Goal: Task Accomplishment & Management: Use online tool/utility

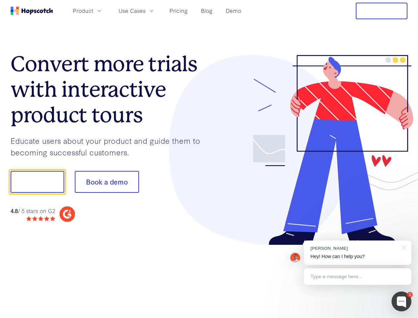
click at [209, 159] on div at bounding box center [308, 150] width 199 height 190
click at [93, 11] on span "Product" at bounding box center [83, 11] width 21 height 8
click at [146, 11] on span "Use Cases" at bounding box center [132, 11] width 27 height 8
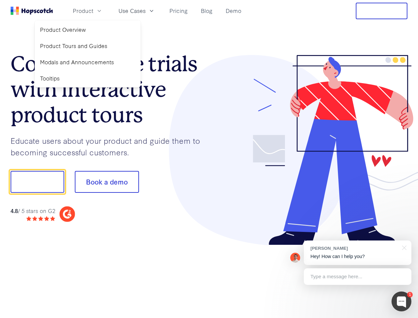
click at [382, 11] on button "Free Trial" at bounding box center [382, 11] width 52 height 17
click at [37, 182] on button "Show me!" at bounding box center [38, 182] width 54 height 22
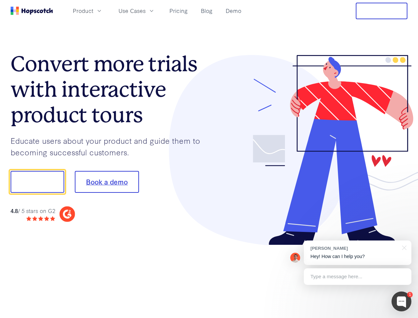
click at [107, 182] on button "Book a demo" at bounding box center [107, 182] width 64 height 22
click at [402, 301] on div at bounding box center [402, 301] width 20 height 20
click at [358, 253] on div "[PERSON_NAME] Hey! How can I help you?" at bounding box center [358, 252] width 108 height 25
click at [403, 247] on div at bounding box center [349, 181] width 124 height 221
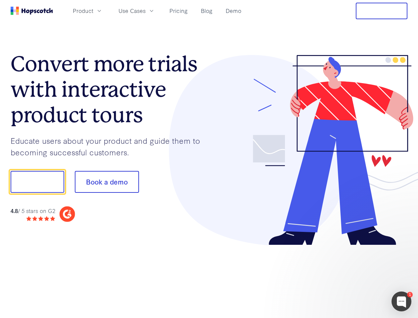
click at [358, 277] on div at bounding box center [349, 225] width 124 height 132
